Goal: Information Seeking & Learning: Check status

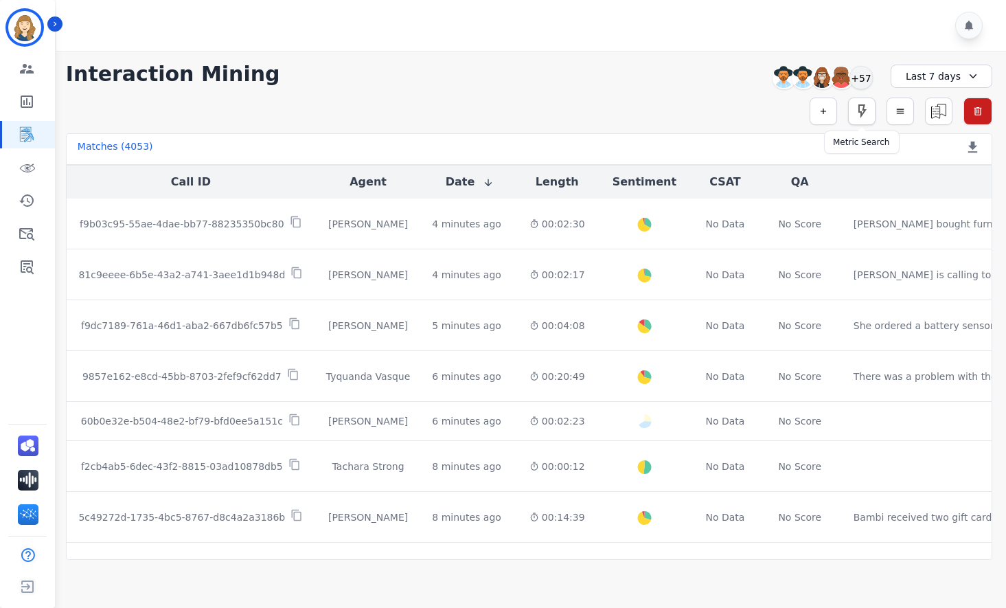
click at [860, 113] on icon "button" at bounding box center [862, 111] width 16 height 16
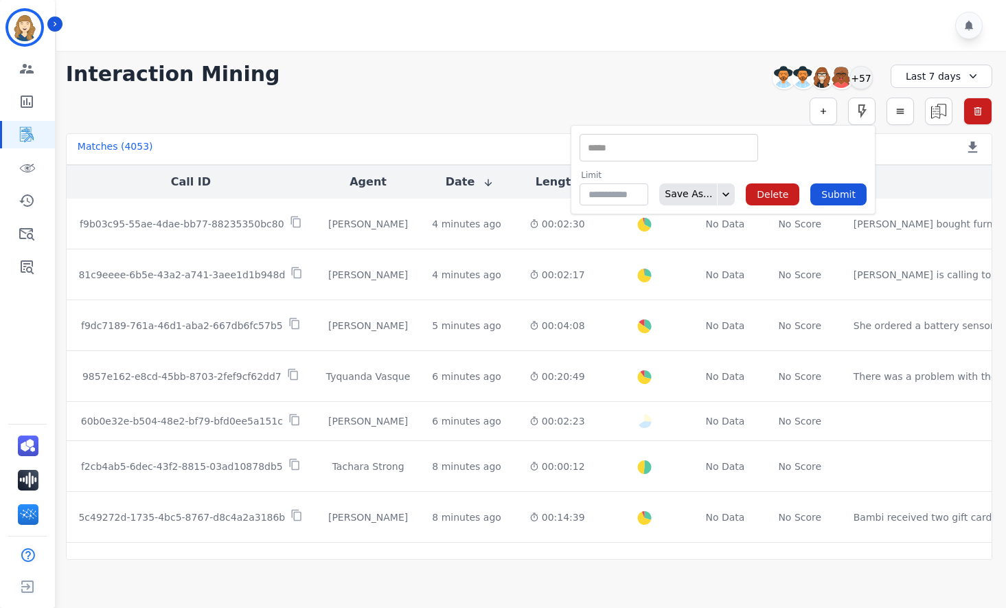
click at [624, 150] on input "selected options" at bounding box center [669, 148] width 172 height 14
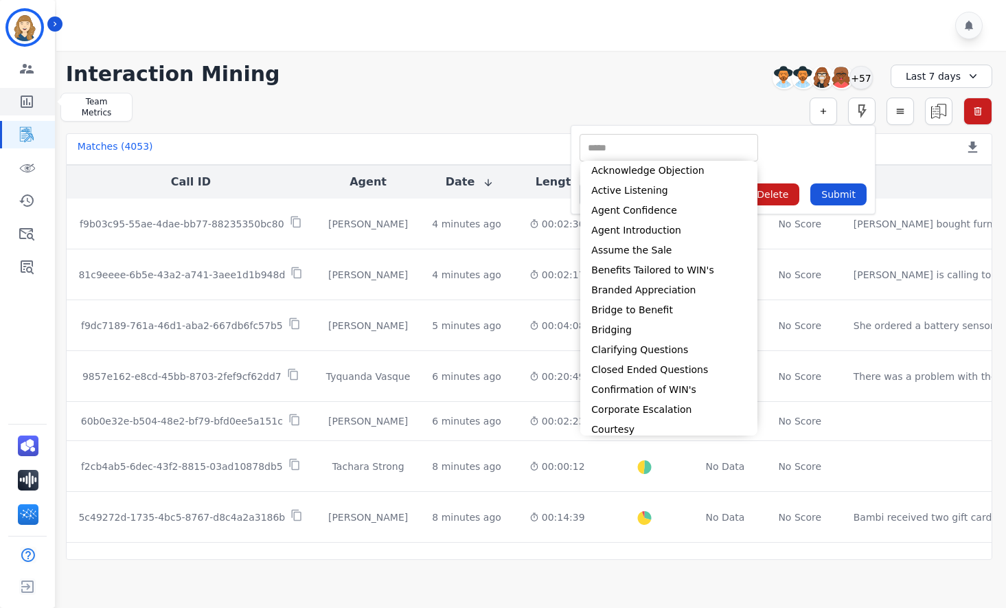
click at [26, 101] on icon "Sidebar" at bounding box center [27, 101] width 12 height 12
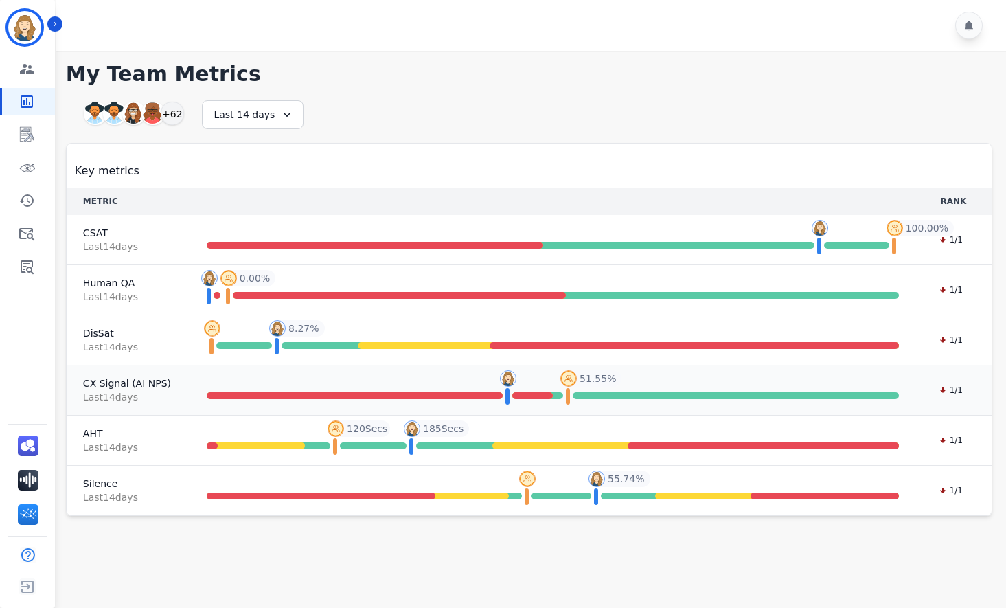
click at [106, 380] on span "CX Signal (AI NPS)" at bounding box center [127, 383] width 88 height 14
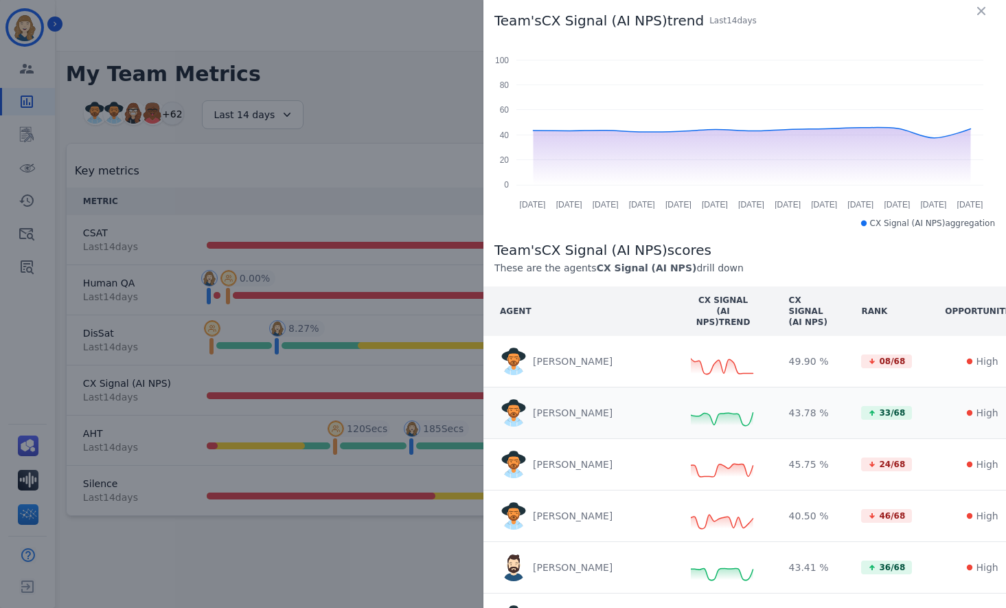
click at [546, 414] on p "[PERSON_NAME]" at bounding box center [573, 413] width 80 height 14
